Goal: Navigation & Orientation: Find specific page/section

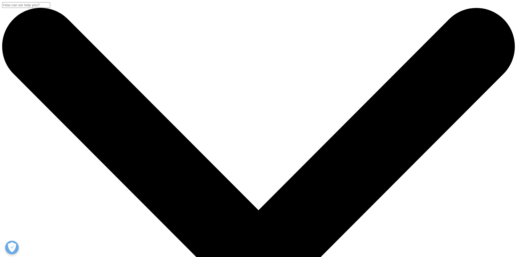
checkbox input "true"
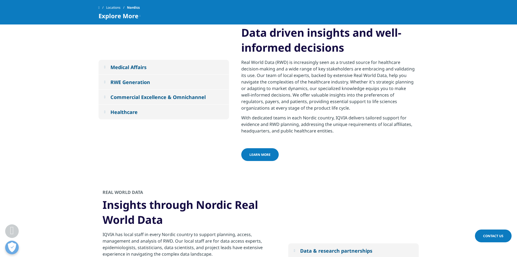
scroll to position [136, 0]
